Goal: Task Accomplishment & Management: Use online tool/utility

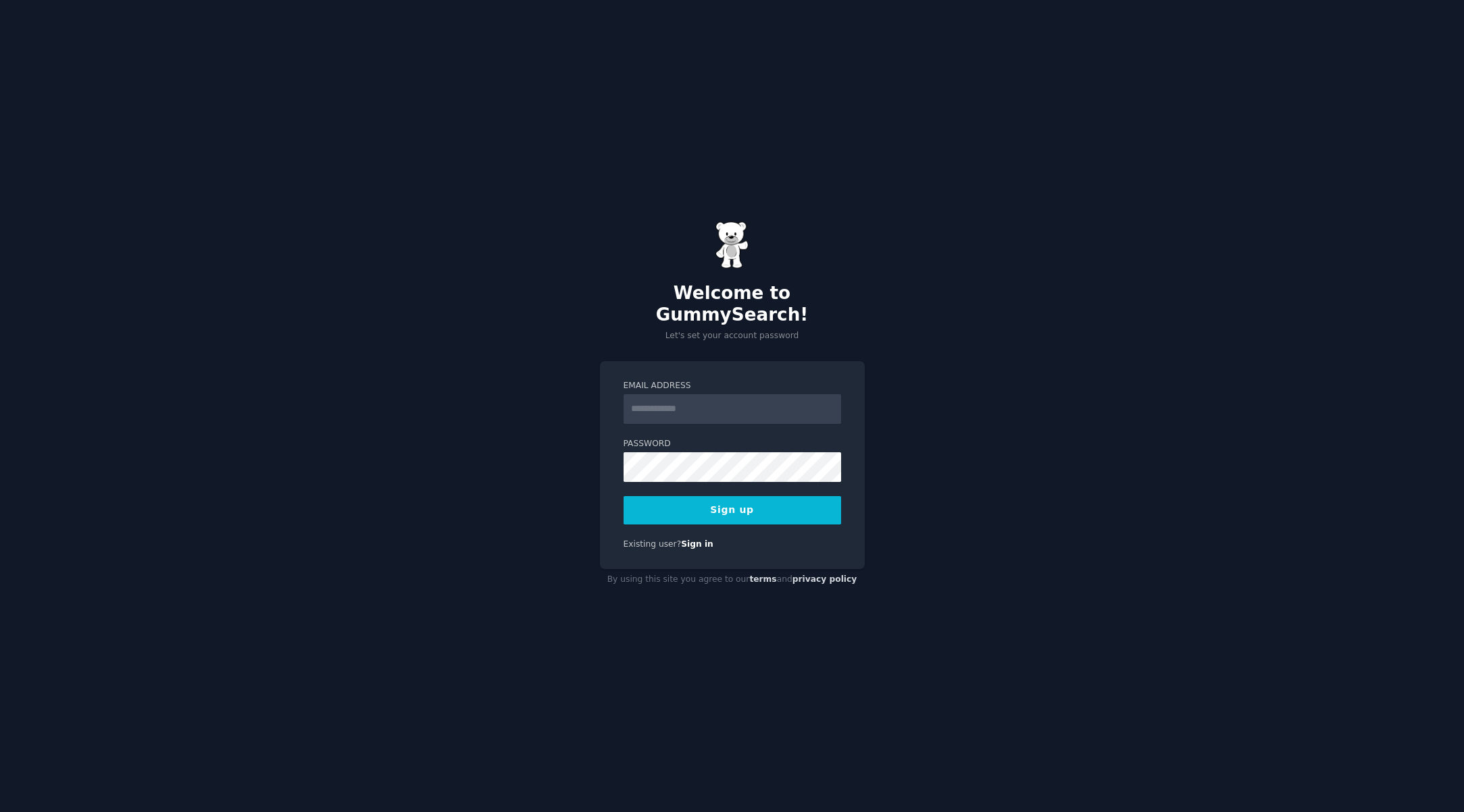
type input "**********"
click at [741, 503] on button "Sign up" at bounding box center [732, 510] width 217 height 28
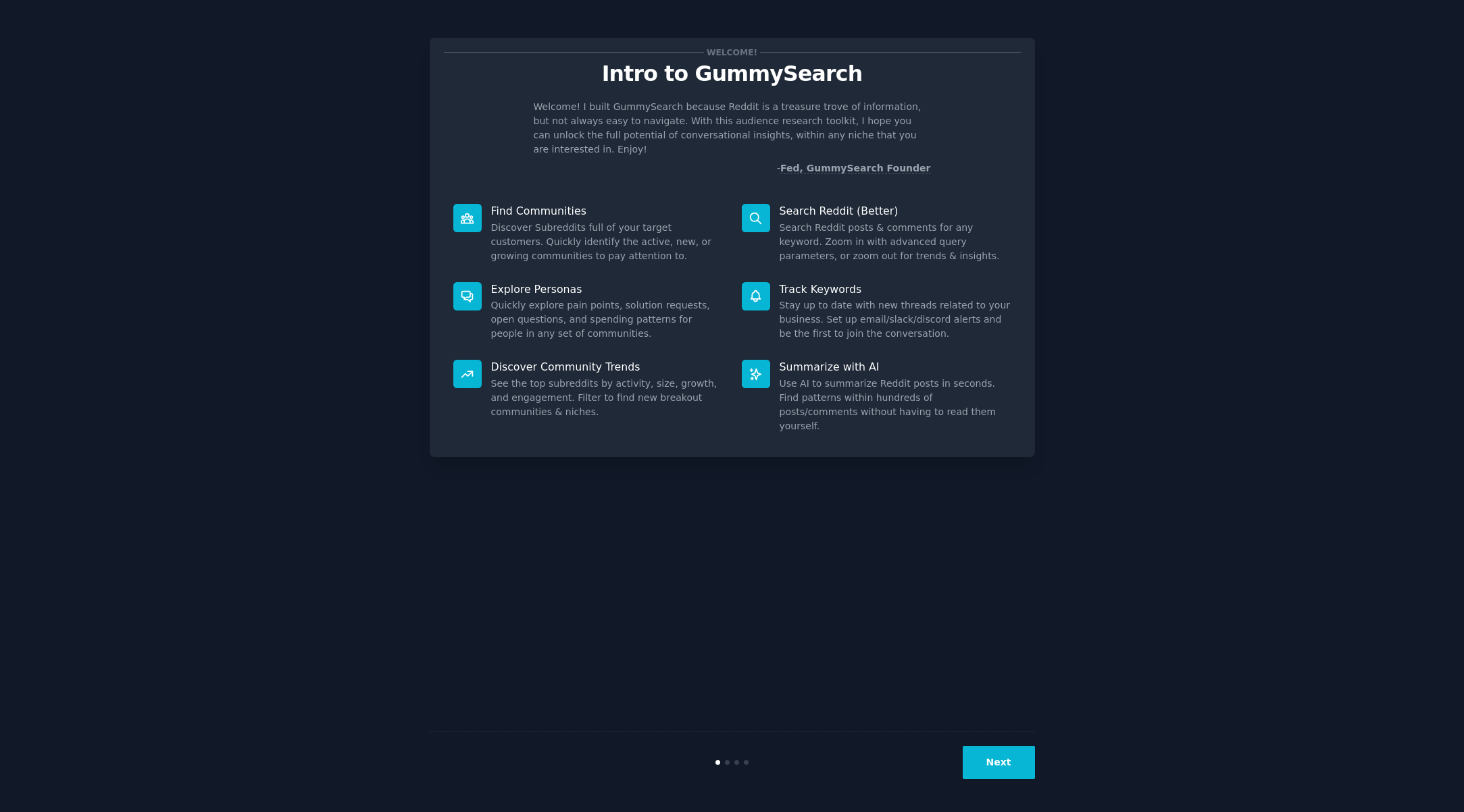
click at [1010, 759] on button "Next" at bounding box center [998, 762] width 72 height 33
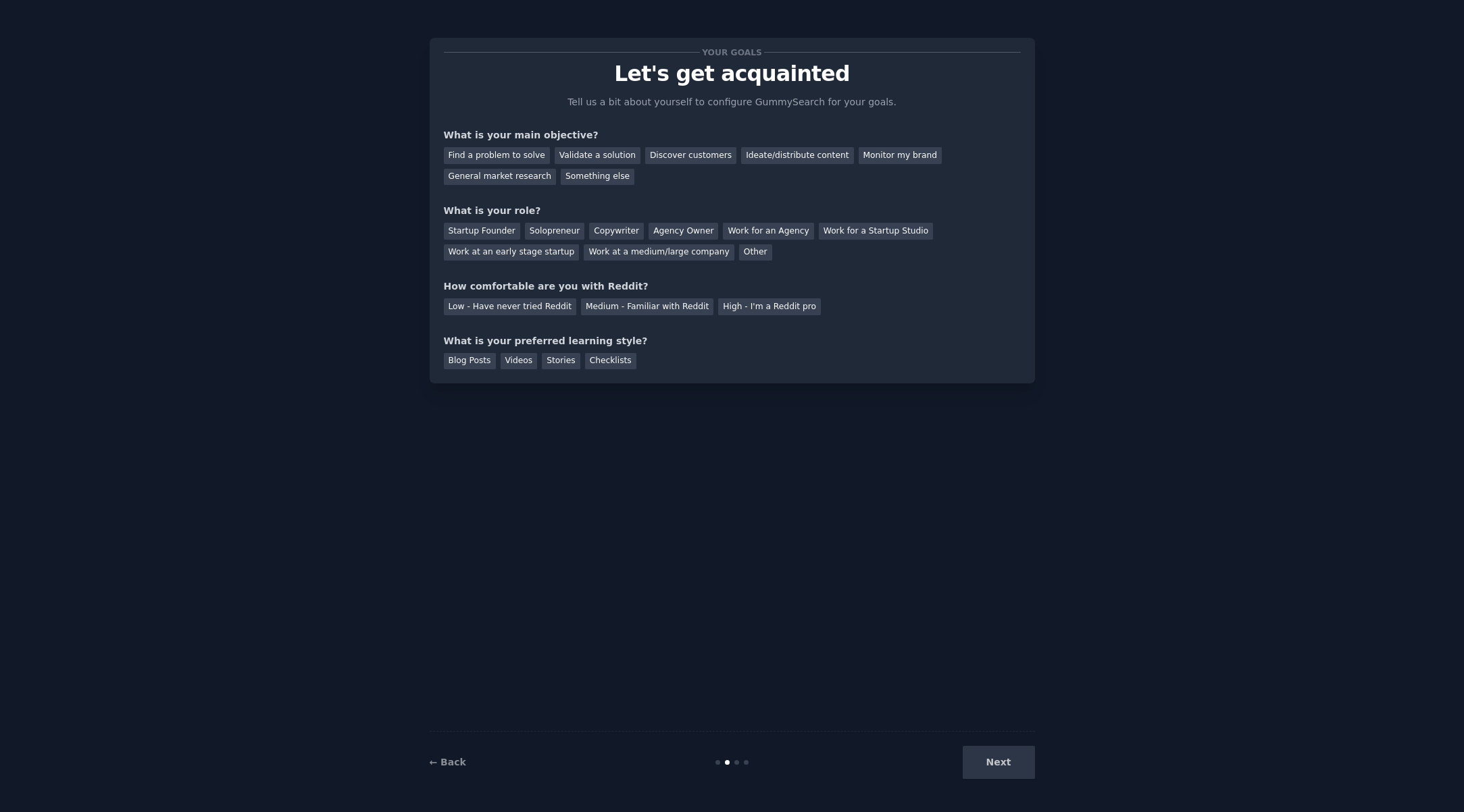
click at [1012, 762] on div "Next" at bounding box center [933, 762] width 202 height 33
click at [1311, 16] on div "Your goals Let's get acquainted Tell us a bit about yourself to configure Gummy…" at bounding box center [732, 406] width 1464 height 812
click at [752, 159] on div "Ideate/distribute content" at bounding box center [797, 155] width 112 height 17
click at [858, 159] on div "Monitor my brand" at bounding box center [900, 155] width 83 height 17
drag, startPoint x: 948, startPoint y: 159, endPoint x: 939, endPoint y: 161, distance: 9.2
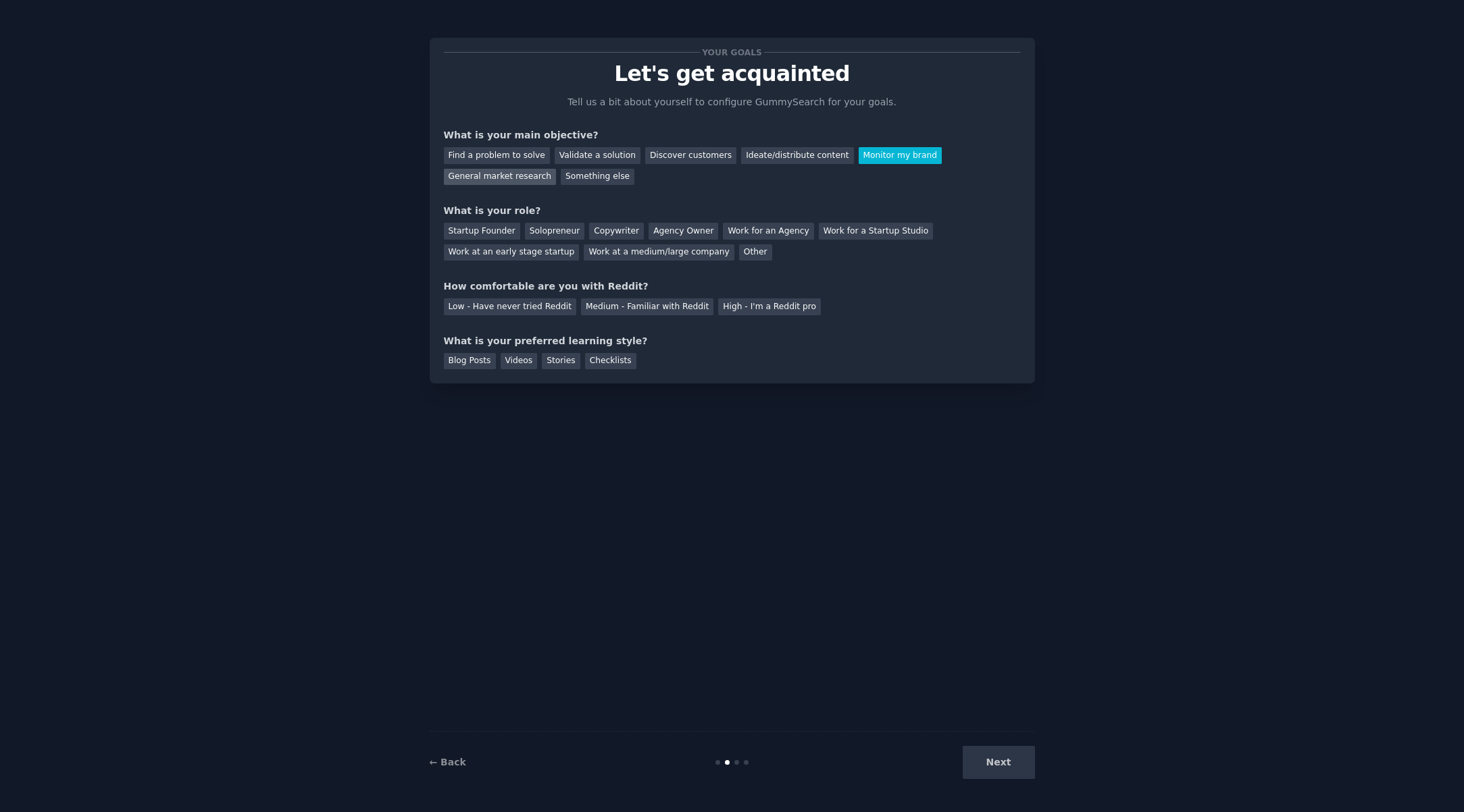
click at [557, 169] on div "General market research" at bounding box center [500, 177] width 113 height 17
click at [601, 177] on div "Find a problem to solve Validate a solution Discover customers Ideate/distribut…" at bounding box center [732, 163] width 577 height 42
click at [482, 232] on div "Startup Founder" at bounding box center [482, 231] width 77 height 17
click at [541, 233] on div "Solopreneur" at bounding box center [554, 231] width 59 height 17
click at [730, 309] on div "High - I'm a Reddit pro" at bounding box center [769, 306] width 103 height 17
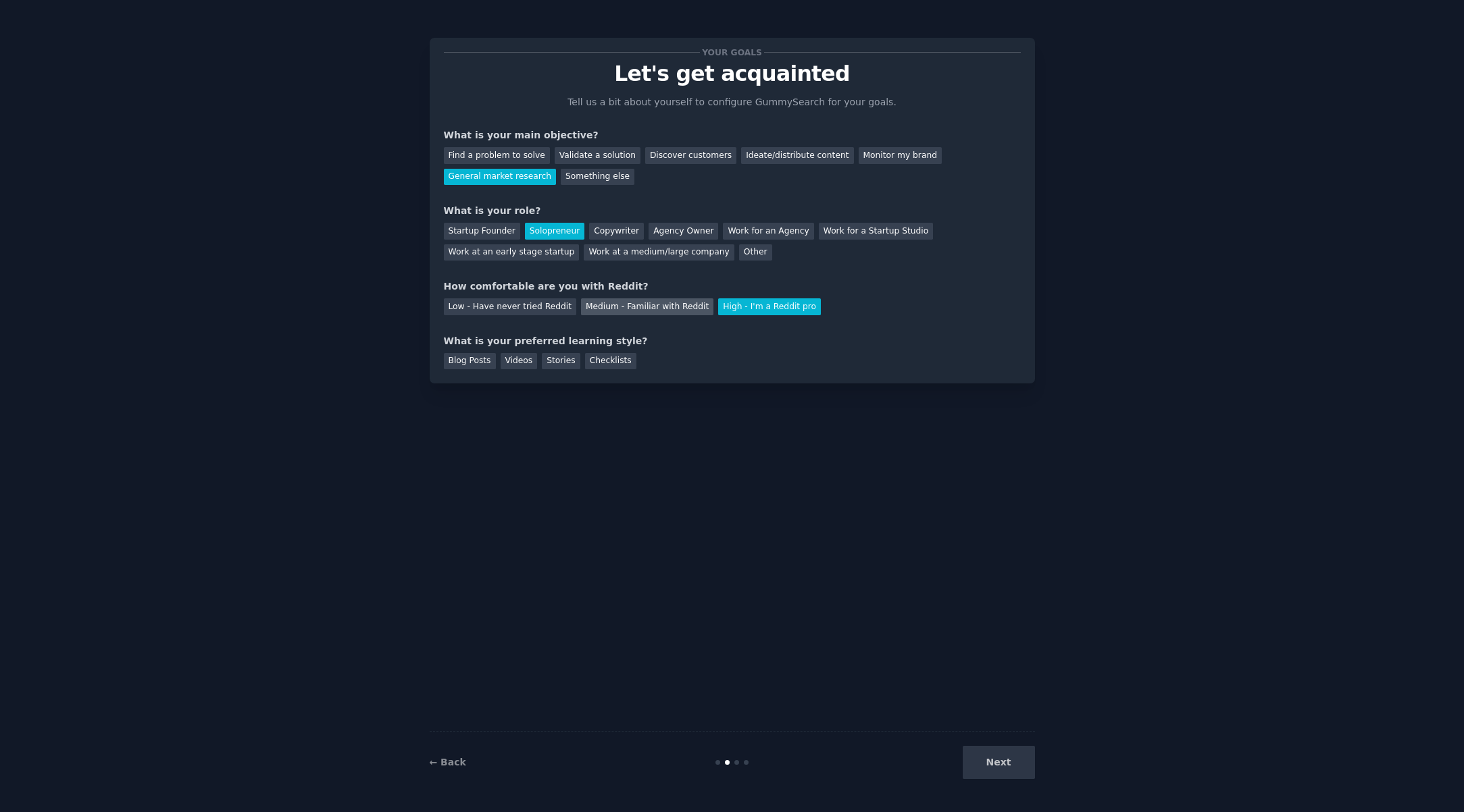
drag, startPoint x: 631, startPoint y: 307, endPoint x: 613, endPoint y: 312, distance: 18.7
click at [631, 307] on div "Medium - Familiar with Reddit" at bounding box center [647, 306] width 132 height 17
click at [504, 359] on div "Videos" at bounding box center [519, 361] width 37 height 17
click at [469, 359] on div "Blog Posts" at bounding box center [469, 361] width 52 height 17
click at [505, 360] on div "Videos" at bounding box center [519, 361] width 37 height 17
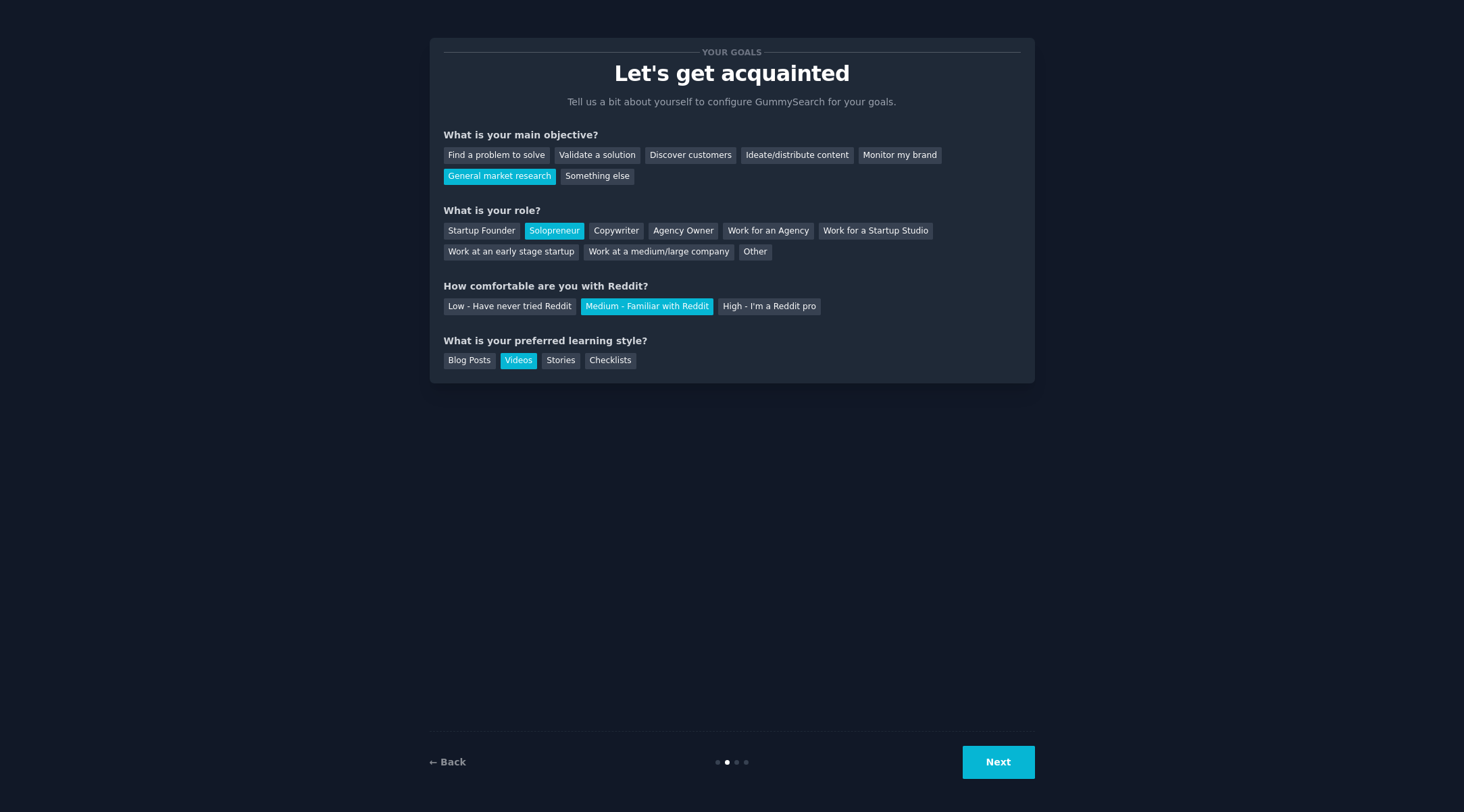
click at [963, 763] on div "Next" at bounding box center [933, 762] width 202 height 33
click at [984, 767] on button "Next" at bounding box center [998, 762] width 72 height 33
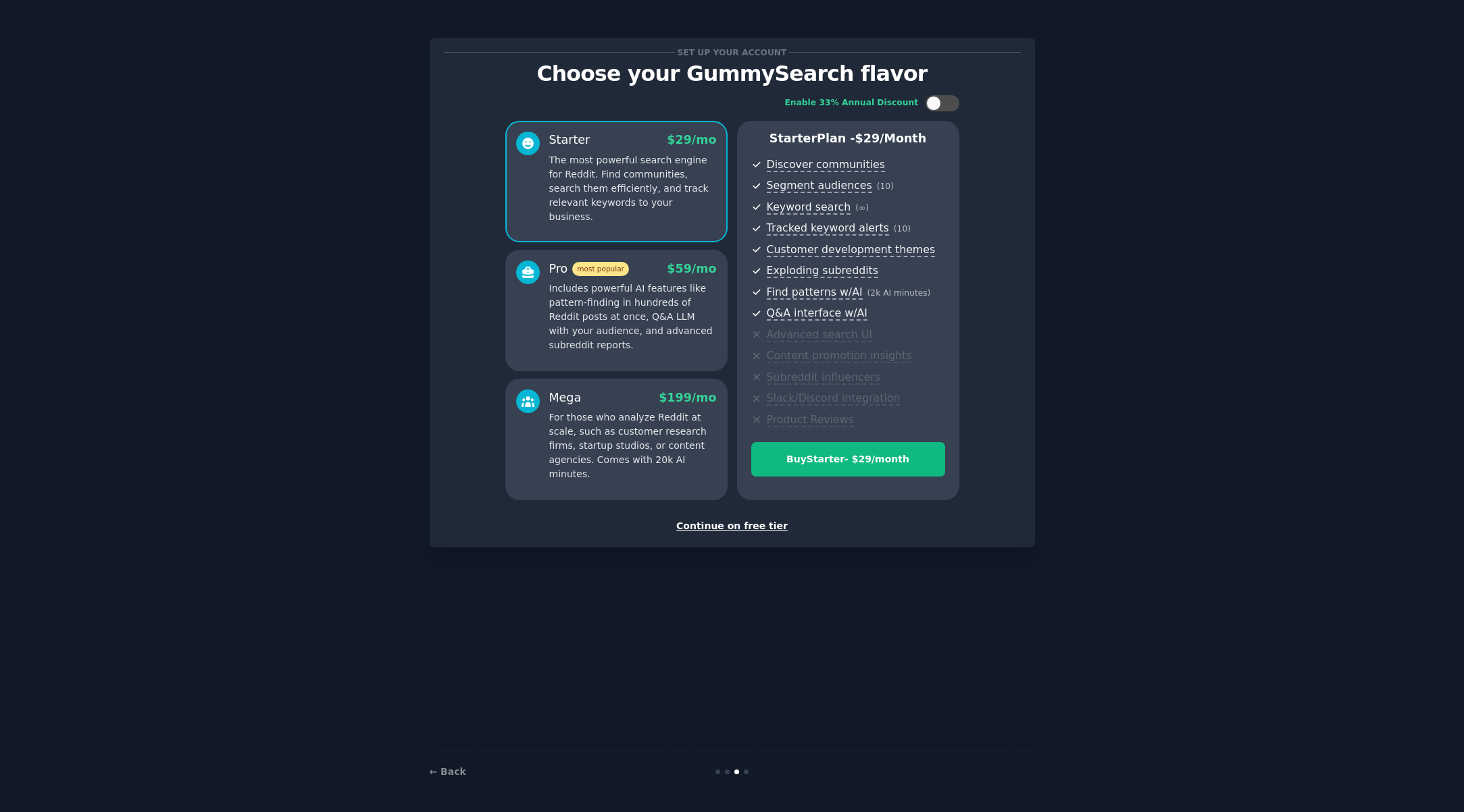
click at [624, 163] on p "The most powerful search engine for Reddit. Find communities, search them effic…" at bounding box center [633, 188] width 168 height 71
click at [742, 533] on div "Set up your account Choose your GummySearch flavor Enable 33% Annual Discount S…" at bounding box center [732, 293] width 605 height 510
click at [743, 531] on div "Continue on free tier" at bounding box center [732, 526] width 577 height 14
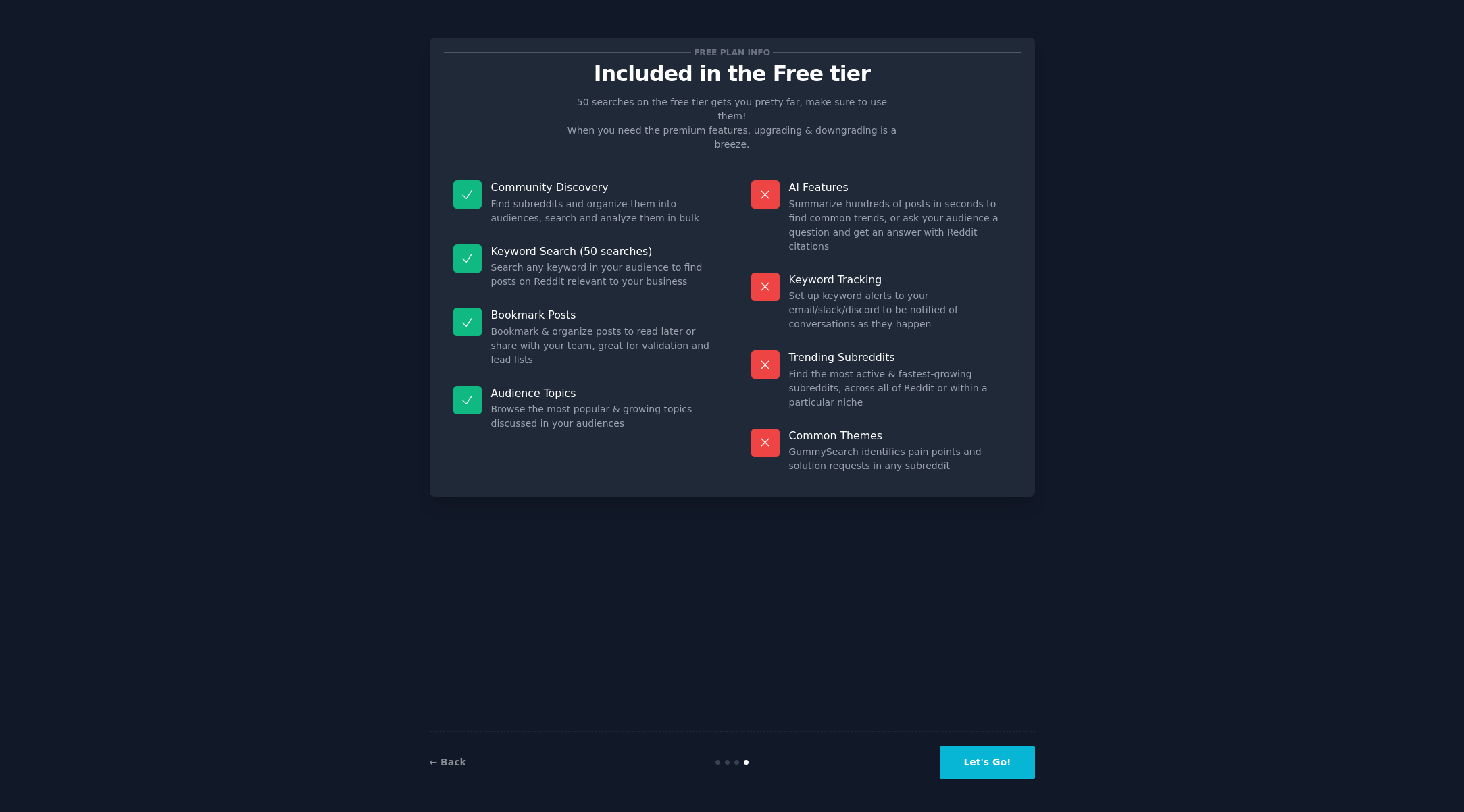
click at [983, 762] on button "Let's Go!" at bounding box center [987, 762] width 95 height 33
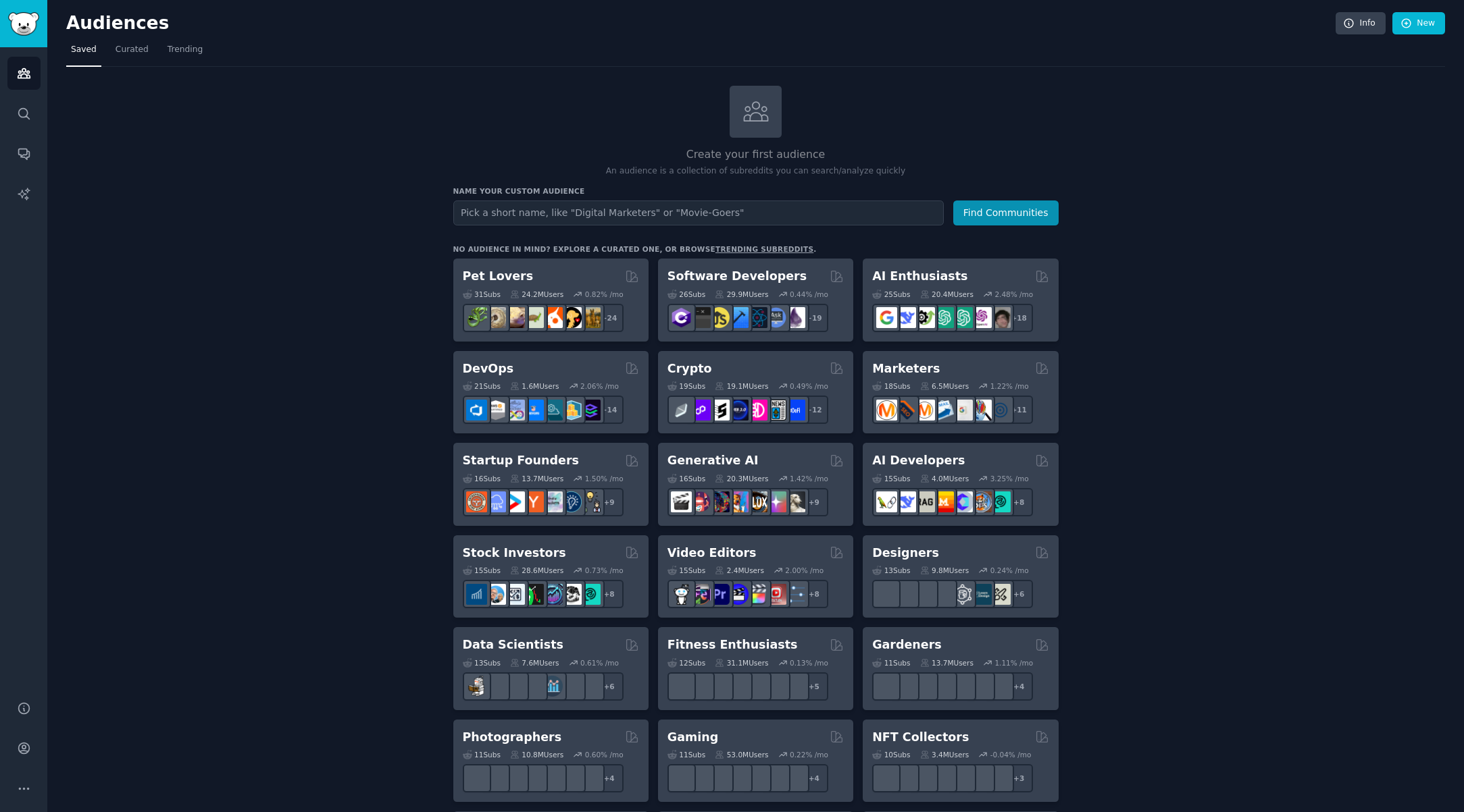
click at [662, 212] on input "text" at bounding box center [698, 213] width 490 height 25
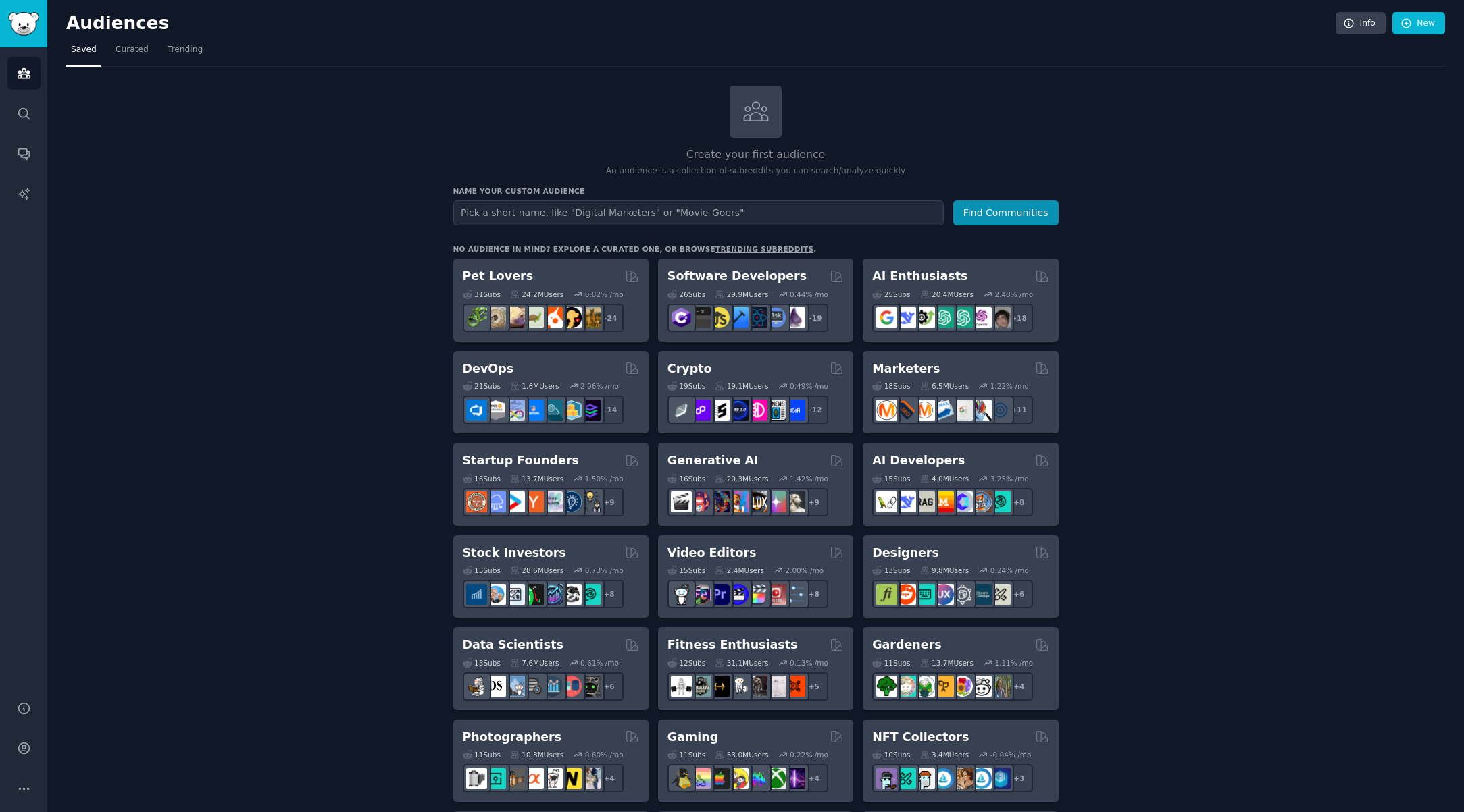
click at [740, 212] on input "text" at bounding box center [698, 213] width 490 height 25
type input "land of the boggs"
click at [982, 212] on button "Find Communities" at bounding box center [1006, 213] width 105 height 25
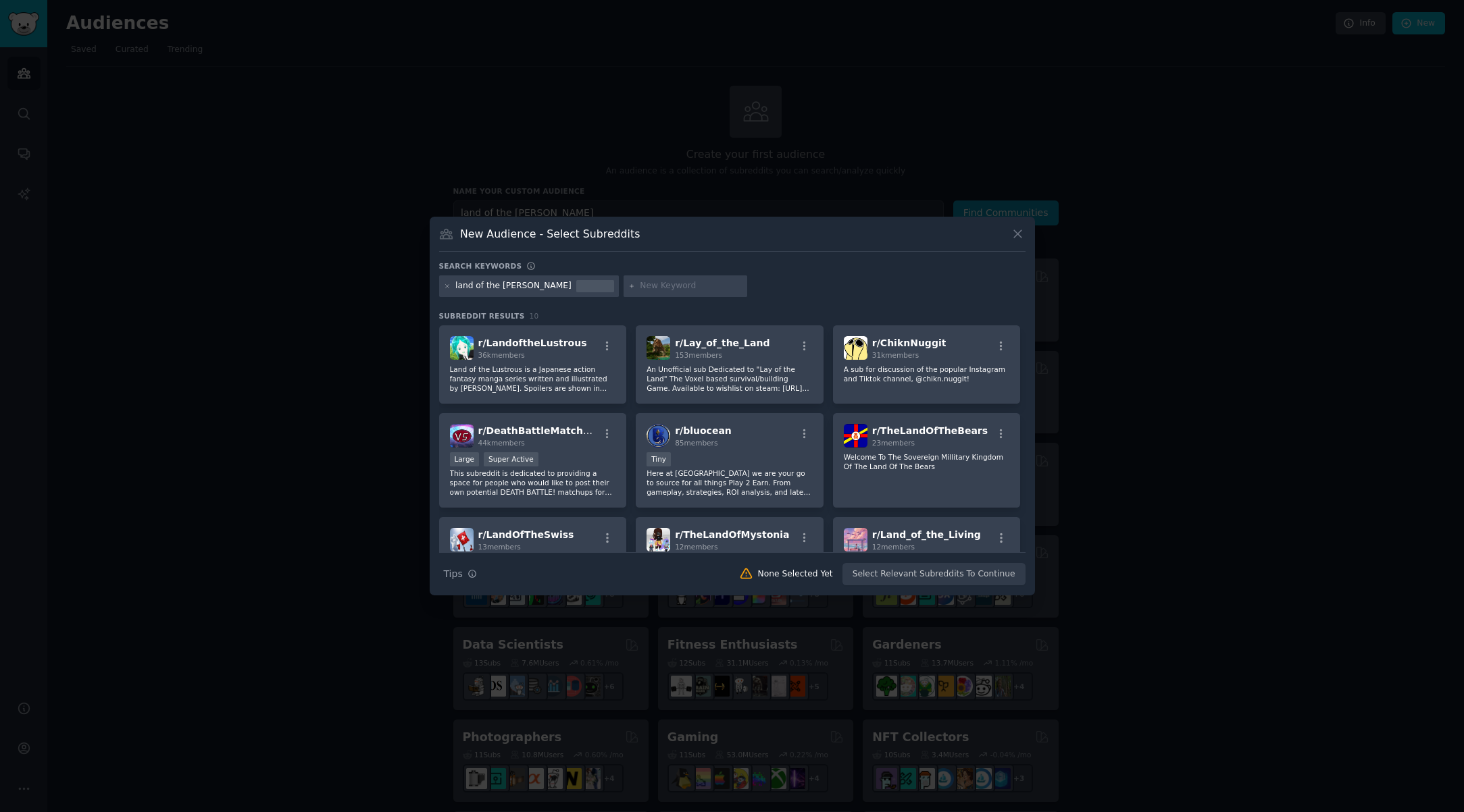
click at [498, 292] on div "land of the boggs" at bounding box center [513, 286] width 116 height 12
click at [522, 281] on div "land of the boggs" at bounding box center [529, 287] width 180 height 22
drag, startPoint x: 499, startPoint y: 285, endPoint x: 436, endPoint y: 274, distance: 64.0
click at [436, 274] on div "New Audience - Select Subreddits Search keywords Try a 2-4 keywords your audien…" at bounding box center [732, 406] width 605 height 379
click at [489, 286] on div "land of the boggs" at bounding box center [513, 286] width 116 height 12
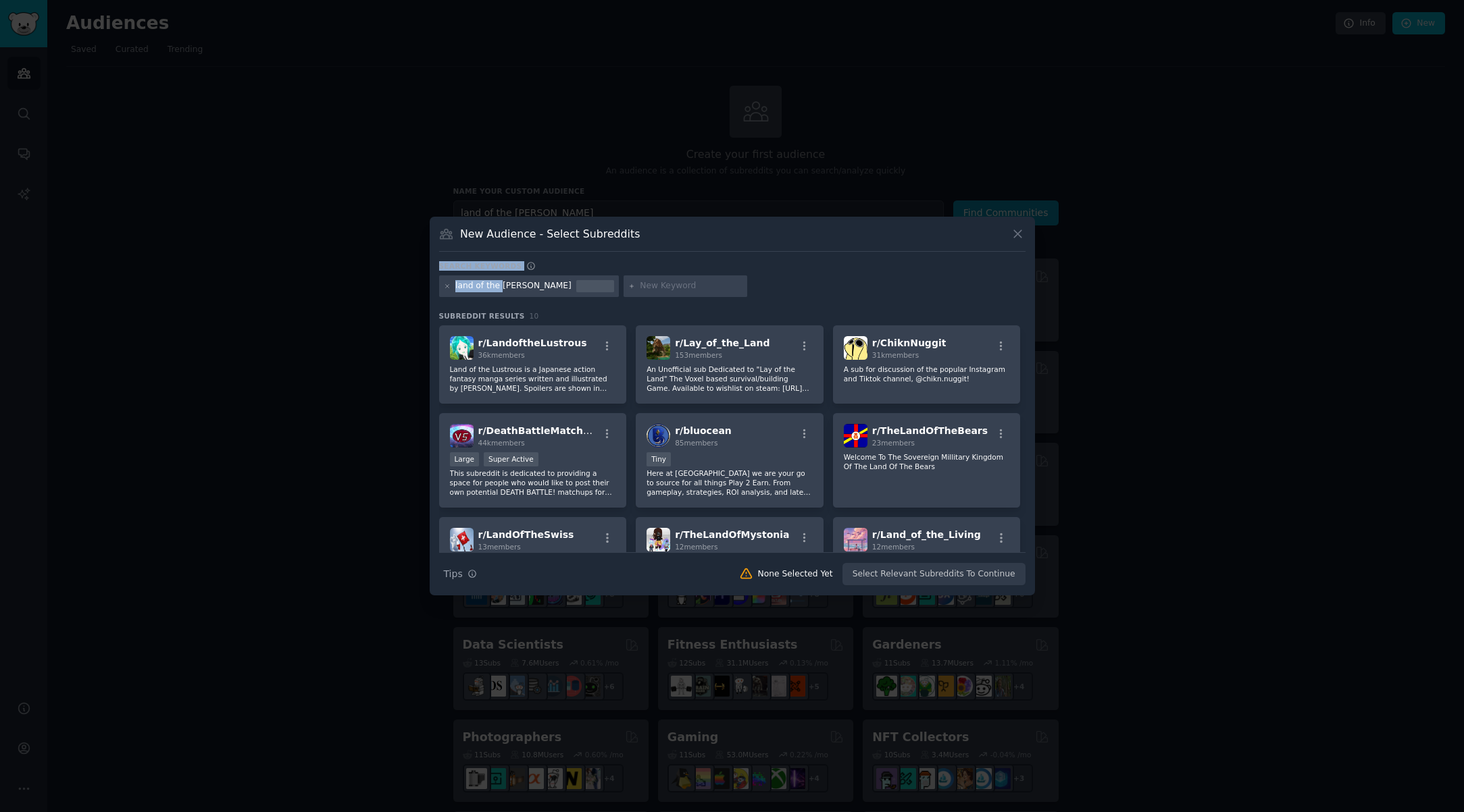
click at [498, 285] on div "land of the boggs" at bounding box center [513, 286] width 116 height 12
drag, startPoint x: 496, startPoint y: 289, endPoint x: 434, endPoint y: 278, distance: 63.0
click at [412, 277] on div "​ New Audience - Select Subreddits Search keywords Try a 2-4 keywords your audi…" at bounding box center [731, 406] width 1455 height 812
click at [593, 258] on div "New Audience - Select Subreddits Search keywords Try a 2-4 keywords your audien…" at bounding box center [732, 406] width 605 height 379
click at [1021, 233] on icon at bounding box center [1017, 233] width 14 height 14
